Goal: Information Seeking & Learning: Check status

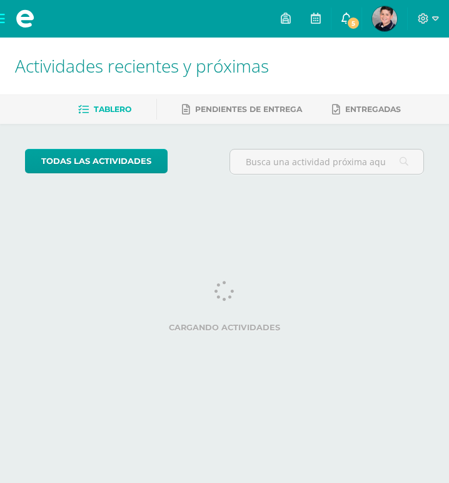
click at [343, 29] on link "5" at bounding box center [346, 19] width 30 height 38
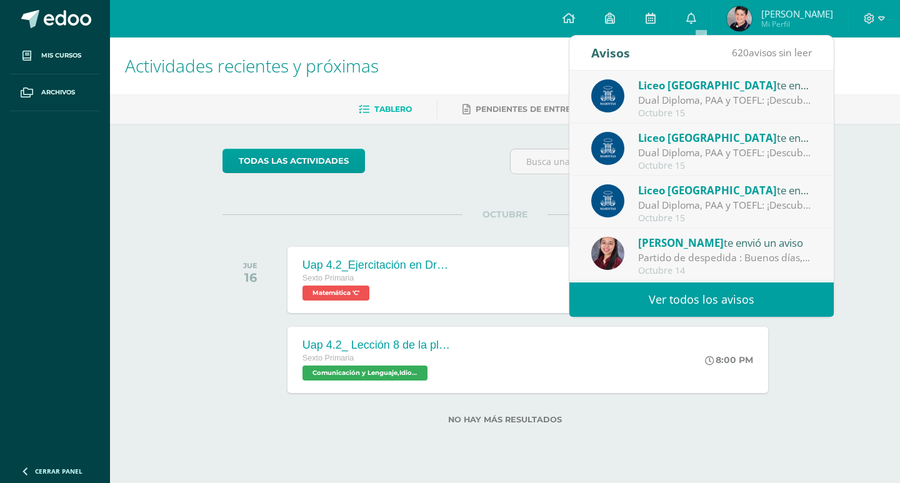
click at [448, 88] on div "Liceo Guatemala te envió un aviso" at bounding box center [725, 85] width 174 height 16
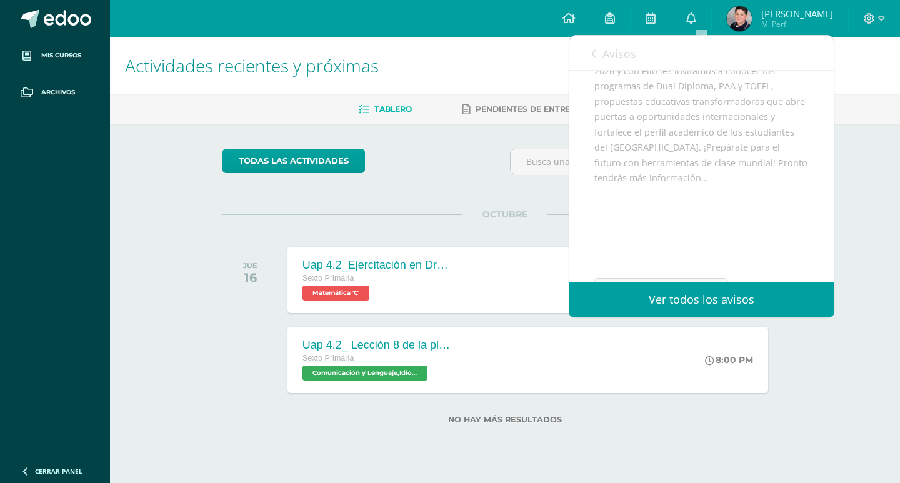
scroll to position [244, 0]
click at [448, 246] on span "Archivo Adjunto" at bounding box center [669, 242] width 86 height 23
click at [149, 149] on div "Actividades recientes y próximas Tablero Pendientes de entrega Entregadas todas…" at bounding box center [505, 251] width 790 height 427
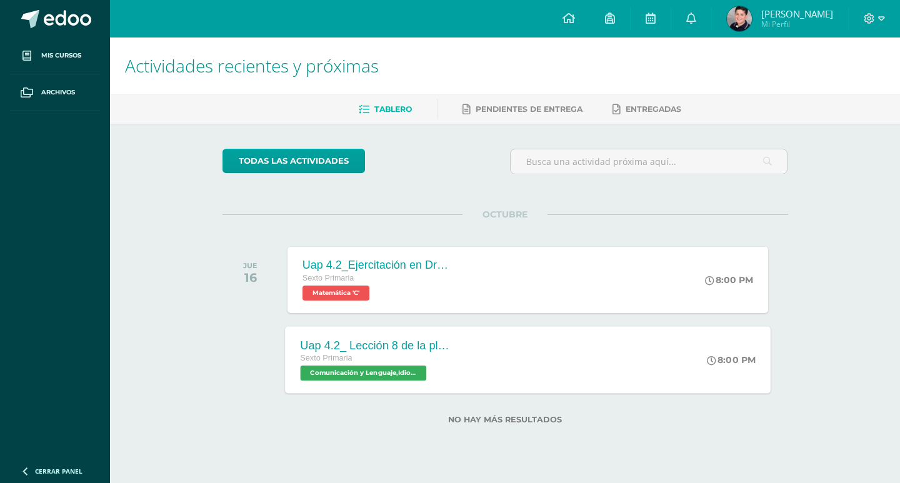
click at [448, 348] on div "Uap 4.2_ Lección 8 de la plataforma de Lectura inteligente Sexto Primaria Comun…" at bounding box center [376, 359] width 182 height 67
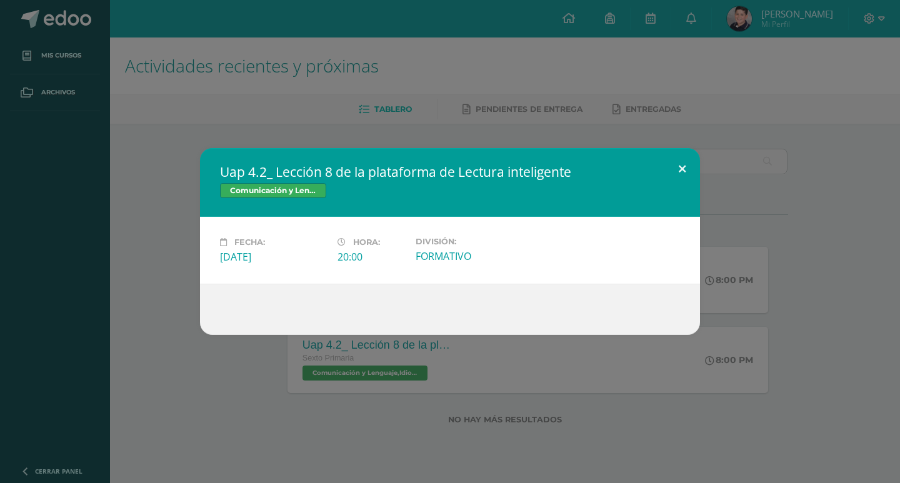
click at [448, 159] on button at bounding box center [682, 169] width 36 height 43
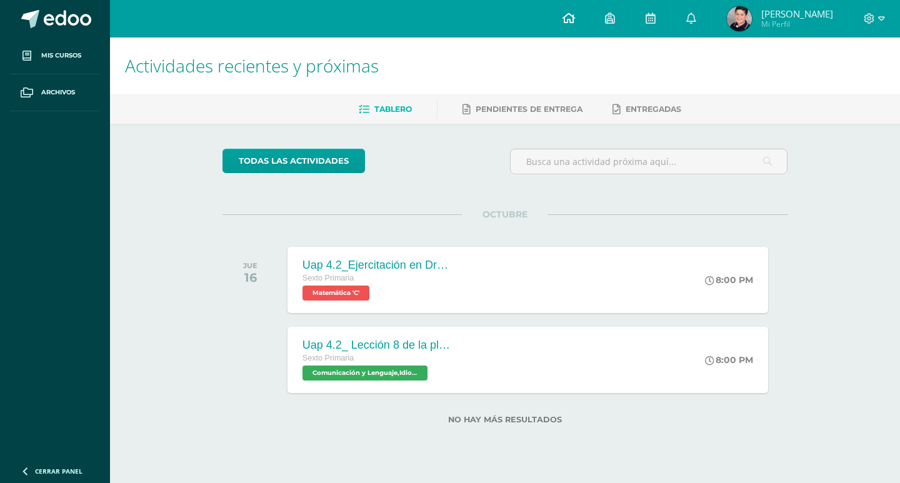
click at [448, 19] on icon at bounding box center [569, 18] width 13 height 11
click at [869, 28] on div at bounding box center [874, 19] width 51 height 38
click at [874, 21] on icon at bounding box center [870, 18] width 11 height 11
click at [858, 66] on span "Configuración" at bounding box center [843, 67] width 58 height 12
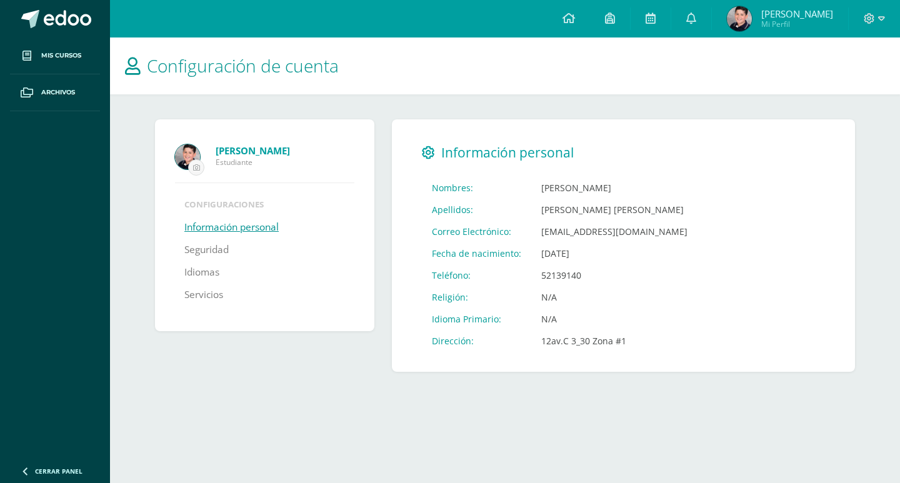
drag, startPoint x: 0, startPoint y: 0, endPoint x: 480, endPoint y: 116, distance: 493.8
click at [480, 116] on div "José Stephano Ramazzini Brizuela Estudiante Configuraciones Información persona…" at bounding box center [505, 245] width 750 height 303
click at [235, 150] on strong "José Stephano Ramazzini Brizuela" at bounding box center [253, 150] width 74 height 13
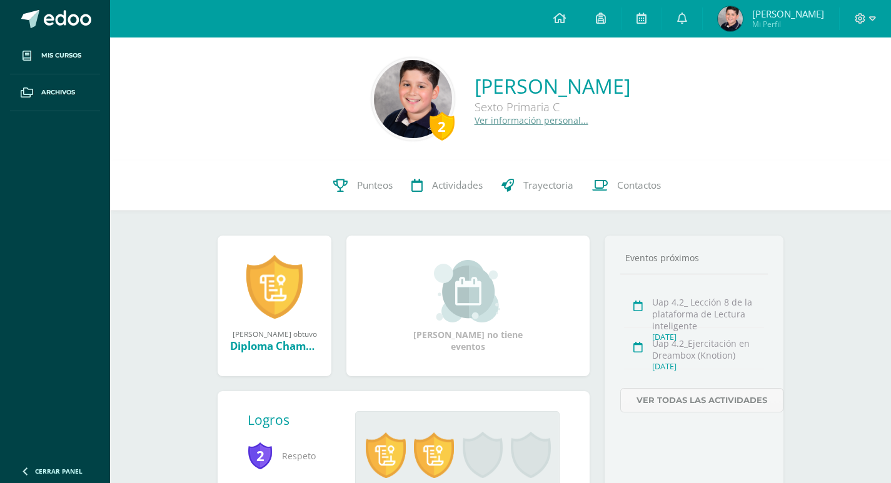
drag, startPoint x: 231, startPoint y: 208, endPoint x: 220, endPoint y: 213, distance: 12.1
click at [557, 192] on span "Trayectoria" at bounding box center [548, 185] width 50 height 13
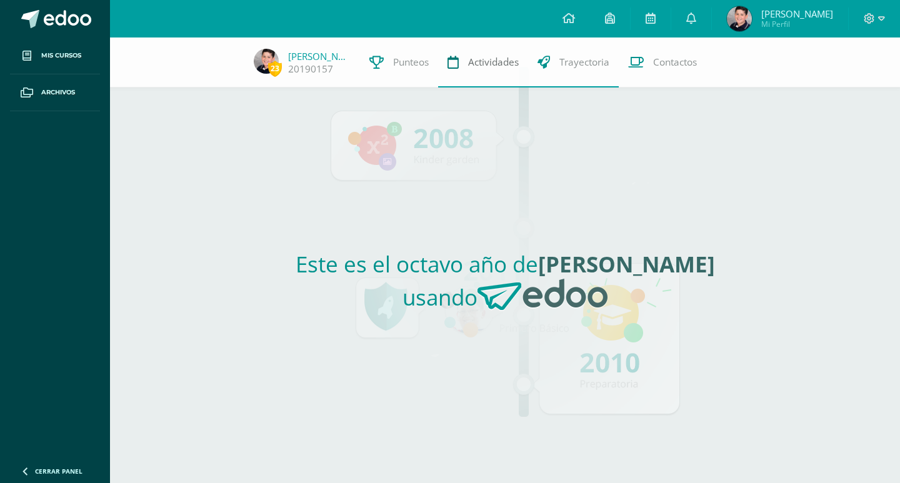
click at [444, 54] on link "Actividades" at bounding box center [483, 63] width 90 height 50
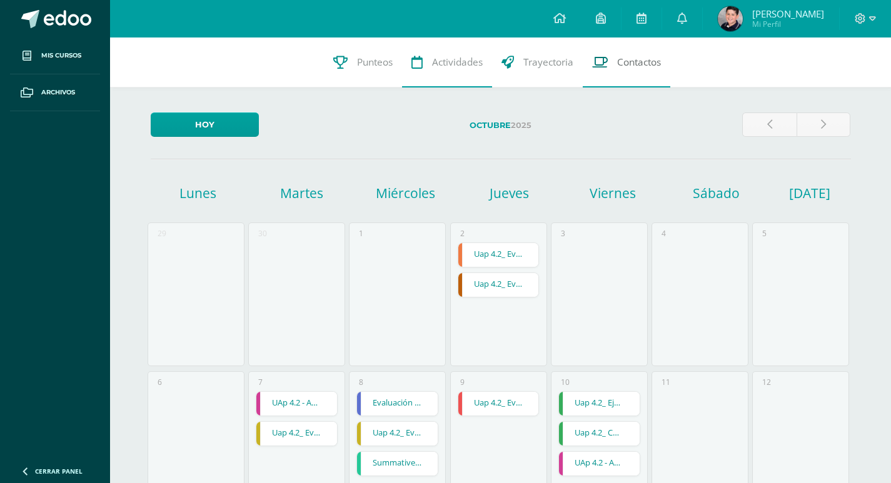
click at [608, 68] on link "Contactos" at bounding box center [627, 63] width 88 height 50
